Goal: Task Accomplishment & Management: Use online tool/utility

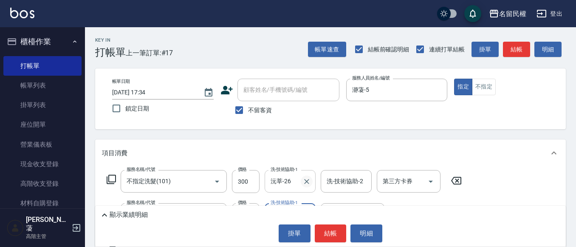
scroll to position [43, 0]
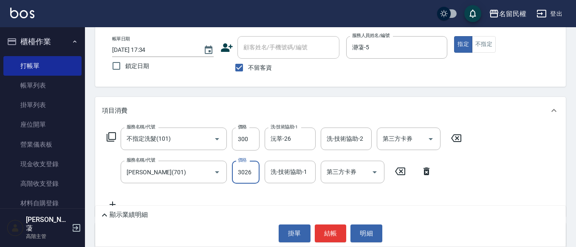
click at [257, 171] on input "3026" at bounding box center [246, 172] width 28 height 23
type input "30"
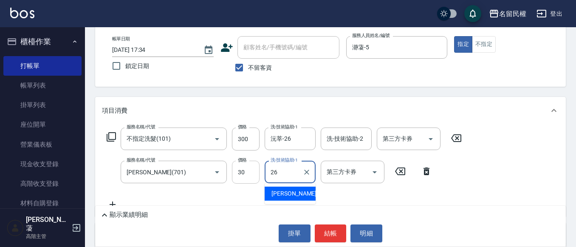
type input "沅莘-26"
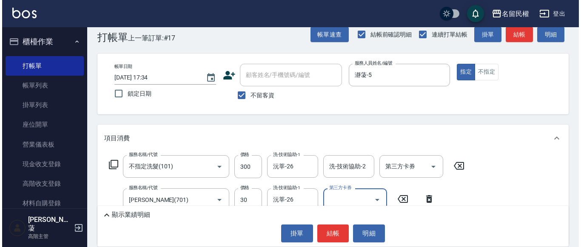
scroll to position [0, 0]
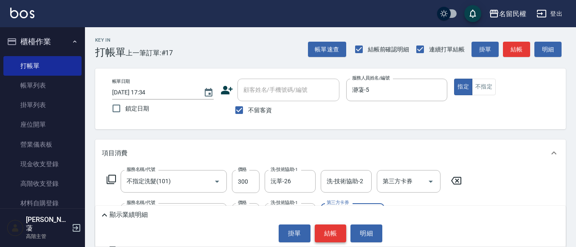
click at [328, 234] on button "結帳" at bounding box center [331, 233] width 32 height 18
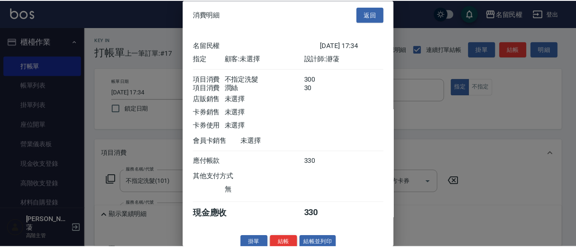
scroll to position [21, 0]
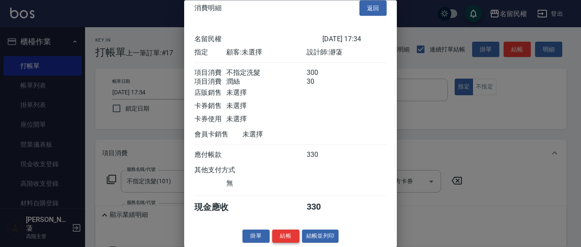
click at [284, 237] on button "結帳" at bounding box center [285, 236] width 27 height 13
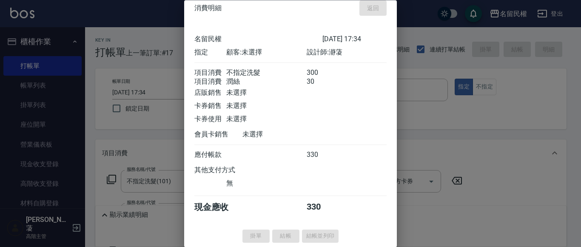
type input "[DATE] 18:12"
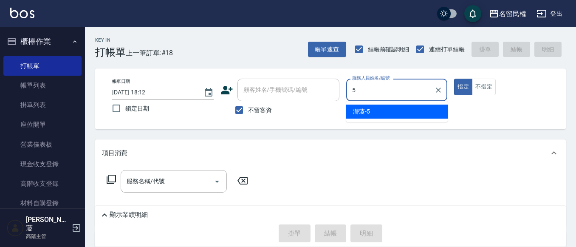
type input "瀞蓤-5"
type button "true"
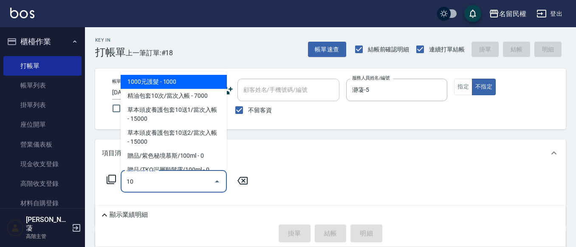
type input "1"
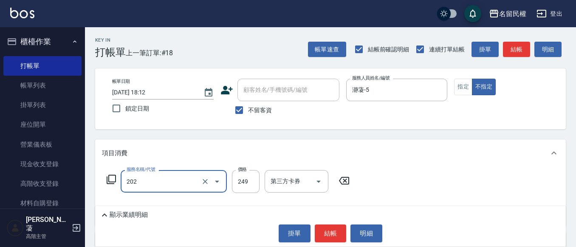
type input "不指定單剪(202)"
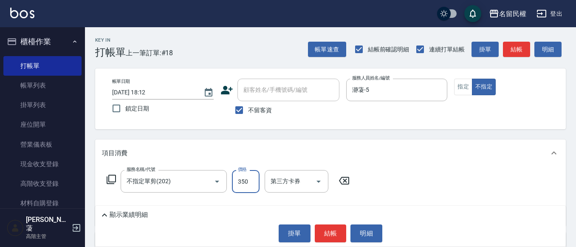
type input "350"
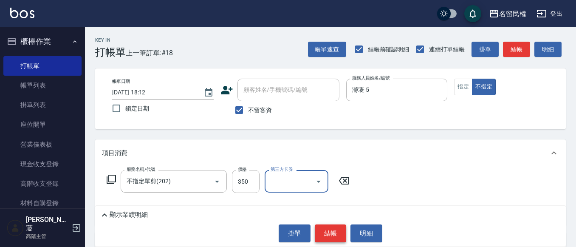
click at [335, 232] on button "結帳" at bounding box center [331, 233] width 32 height 18
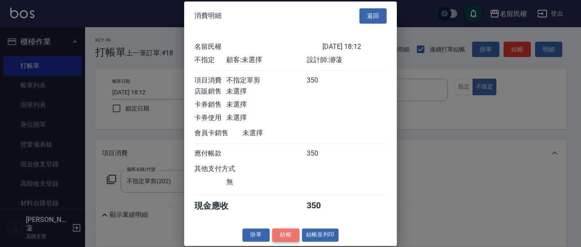
click at [290, 241] on button "結帳" at bounding box center [285, 234] width 27 height 13
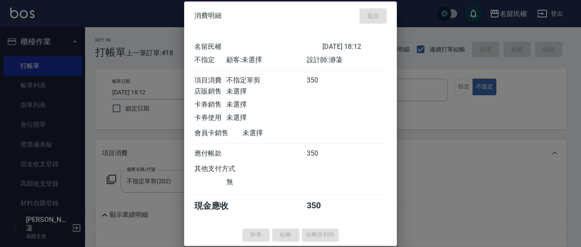
type input "[DATE] 18:33"
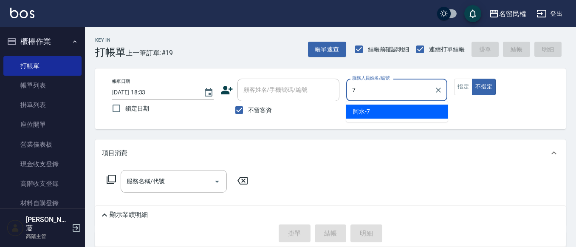
type input "阿水-7"
type button "false"
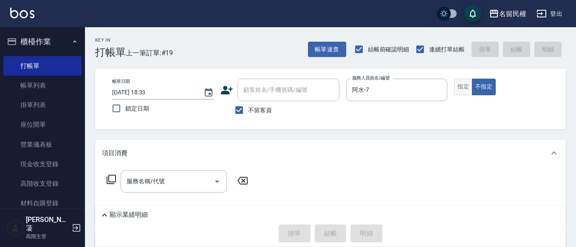
click at [463, 91] on button "指定" at bounding box center [463, 87] width 18 height 17
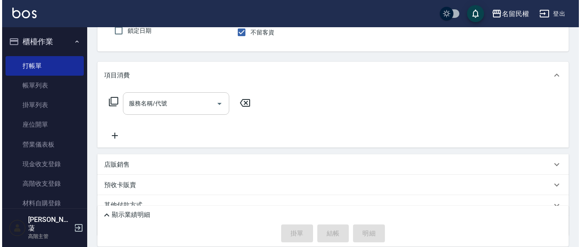
scroll to position [85, 0]
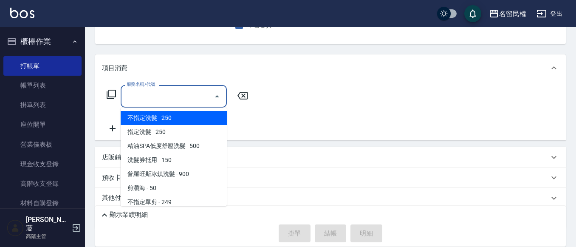
drag, startPoint x: 137, startPoint y: 96, endPoint x: 219, endPoint y: 119, distance: 84.9
click at [138, 96] on input "服務名稱/代號" at bounding box center [168, 96] width 86 height 15
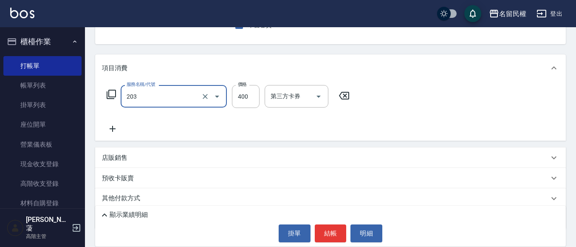
type input "指定單剪(203)"
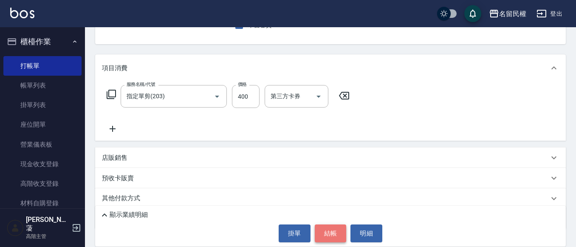
click at [324, 233] on button "結帳" at bounding box center [331, 233] width 32 height 18
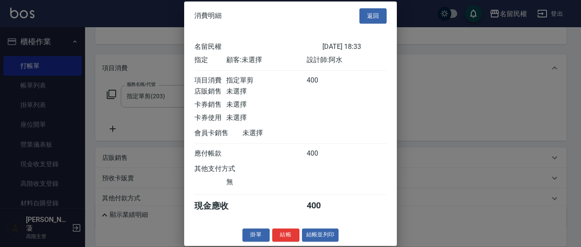
scroll to position [11, 0]
click at [292, 239] on button "結帳" at bounding box center [285, 234] width 27 height 13
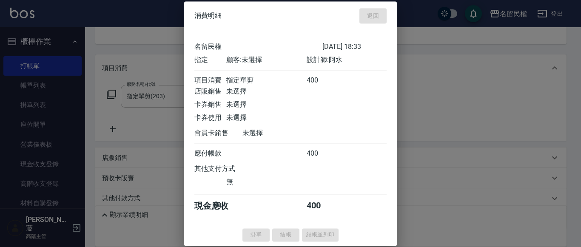
type input "[DATE] 18:43"
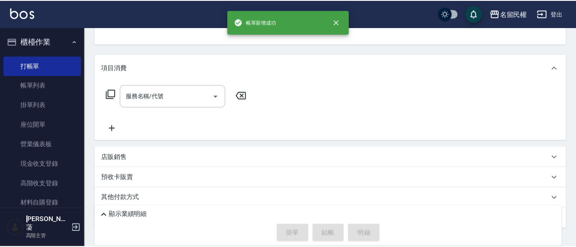
scroll to position [82, 0]
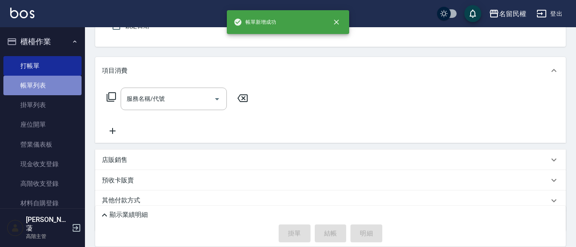
click at [50, 88] on link "帳單列表" at bounding box center [42, 86] width 78 height 20
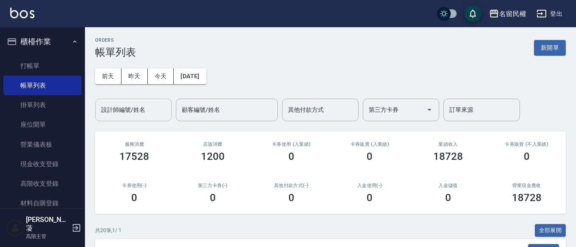
click at [127, 108] on input "設計師編號/姓名" at bounding box center [133, 109] width 69 height 15
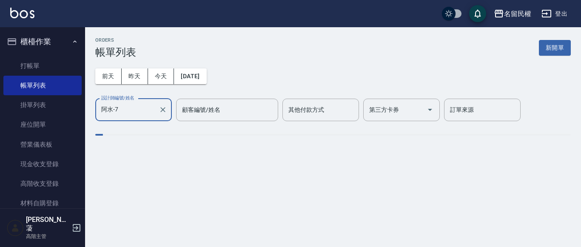
type input "阿水-7"
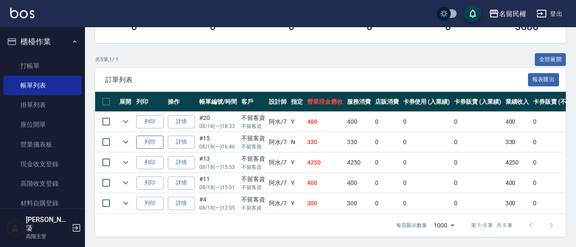
scroll to position [177, 0]
click at [48, 65] on link "打帳單" at bounding box center [42, 66] width 78 height 20
